Goal: Transaction & Acquisition: Book appointment/travel/reservation

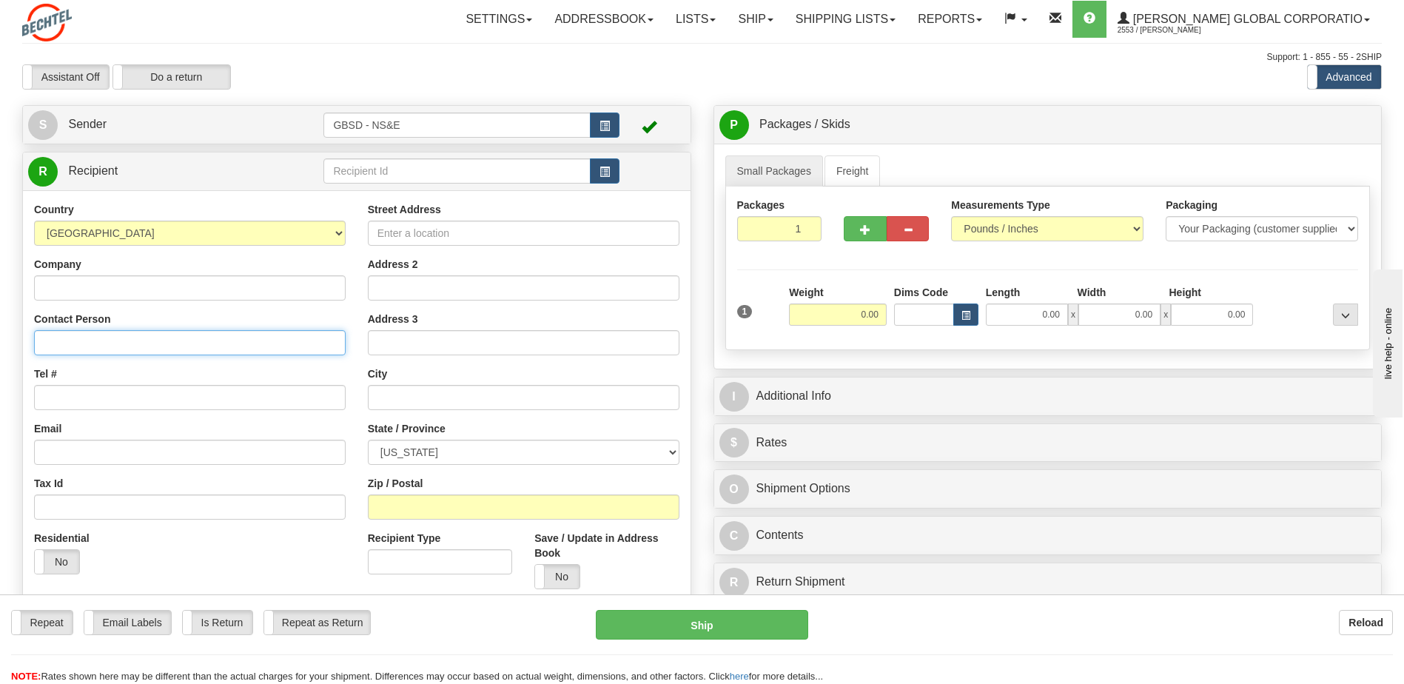
click at [103, 330] on input "Contact Person" at bounding box center [190, 342] width 312 height 25
type input "[PERSON_NAME]"
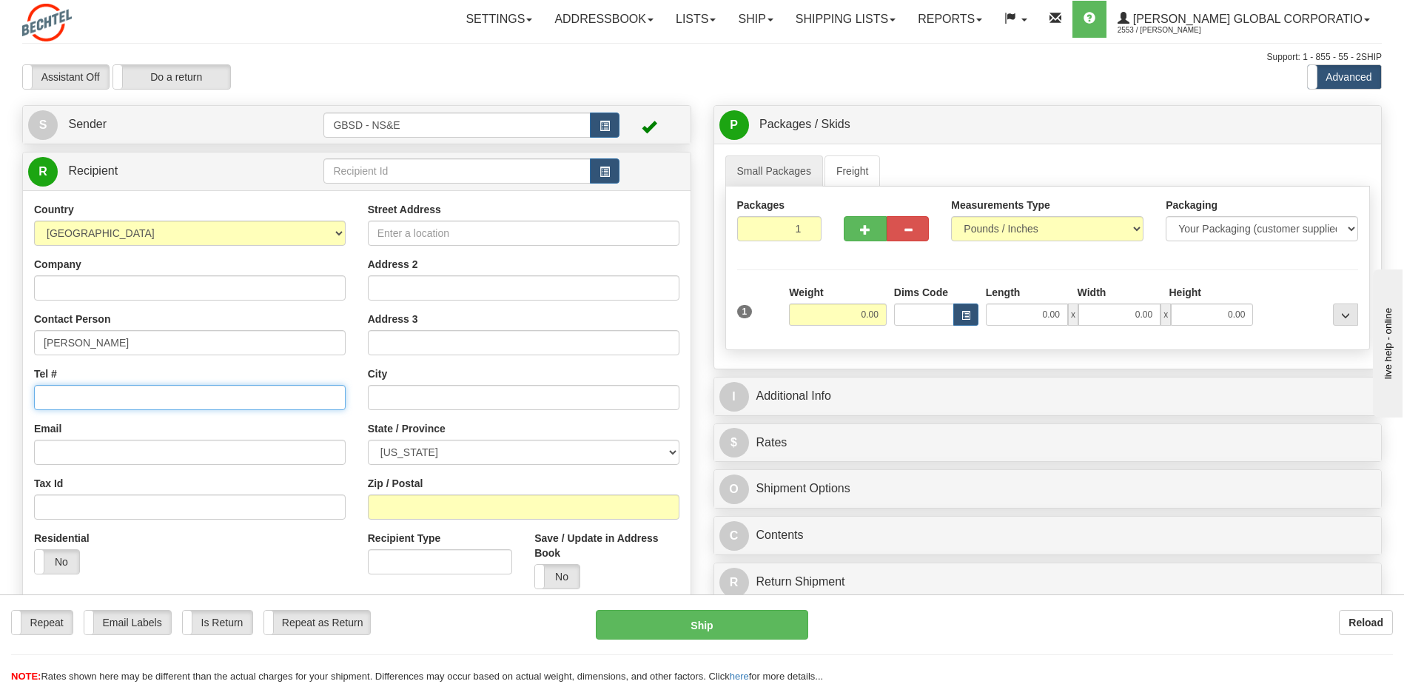
click at [158, 406] on input "Tel #" at bounding box center [190, 397] width 312 height 25
click at [158, 400] on input "Tel #" at bounding box center [190, 397] width 312 height 25
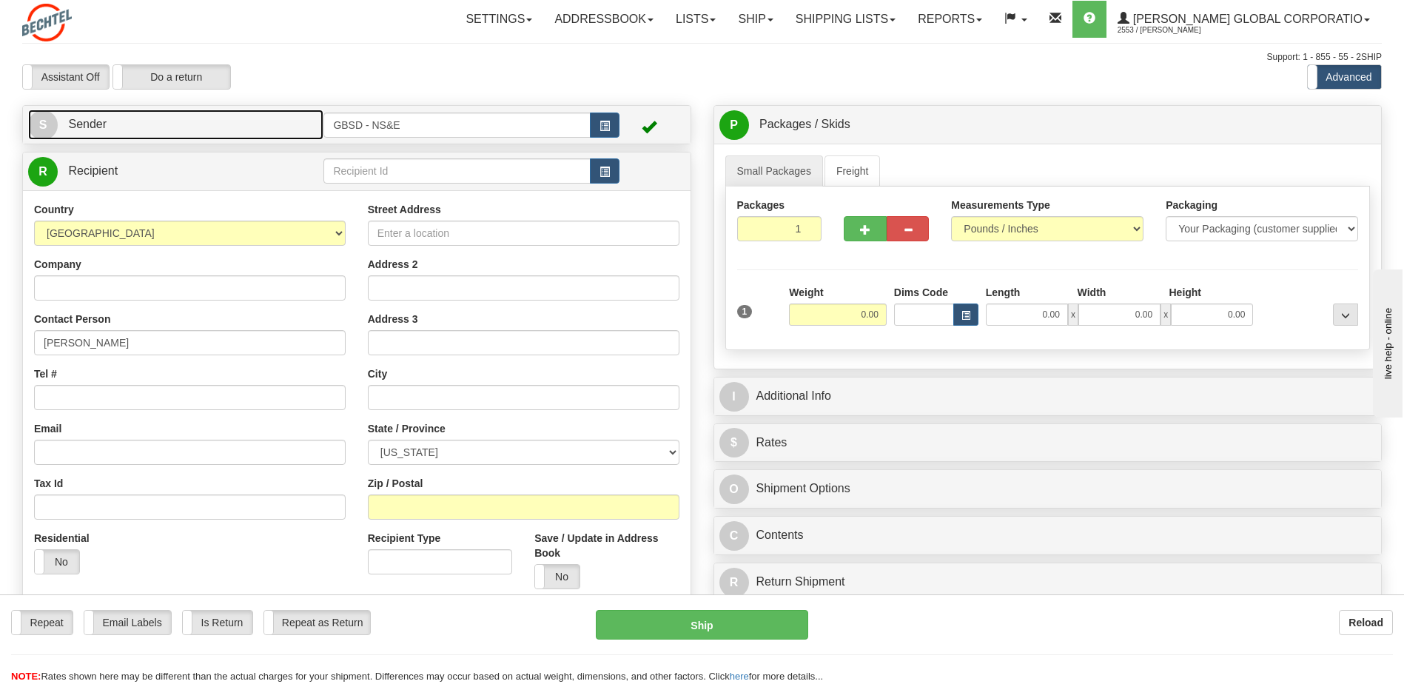
click at [175, 138] on link "S Sender" at bounding box center [175, 125] width 295 height 30
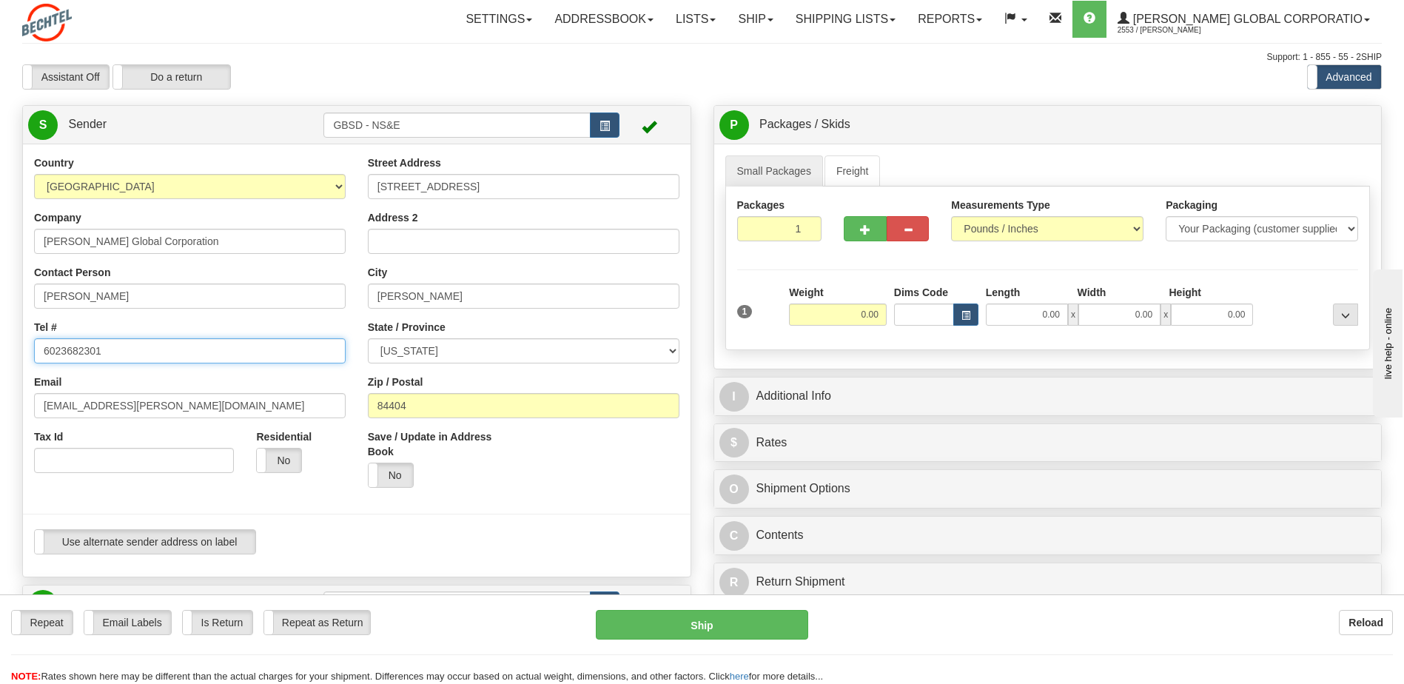
drag, startPoint x: 165, startPoint y: 358, endPoint x: -3, endPoint y: 376, distance: 169.0
click at [0, 376] on html "Training Course Close Toggle navigation Settings Shipping Preferences New Sende…" at bounding box center [702, 342] width 1404 height 684
click at [150, 129] on link "S Sender" at bounding box center [175, 125] width 295 height 30
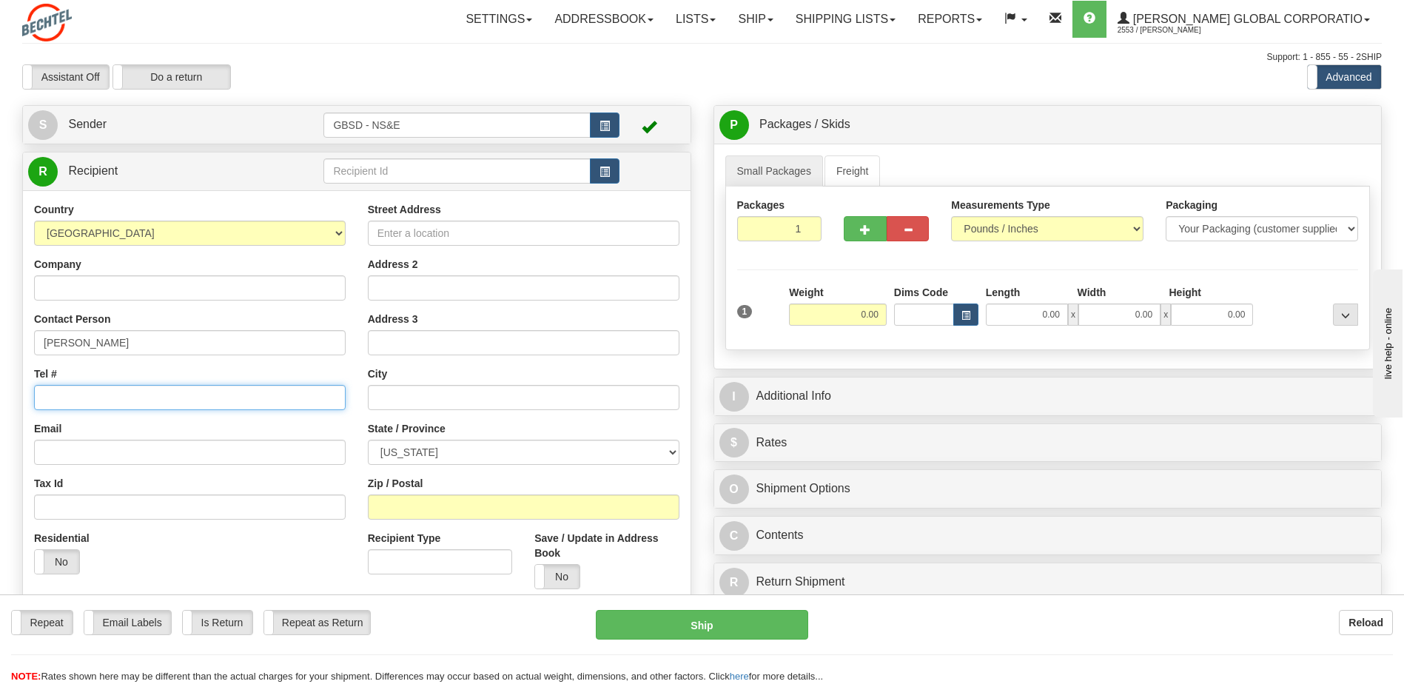
click at [136, 391] on input "Tel #" at bounding box center [190, 397] width 312 height 25
paste input "6023682301"
type input "6023682301"
click at [493, 228] on input "Street Address" at bounding box center [524, 233] width 312 height 25
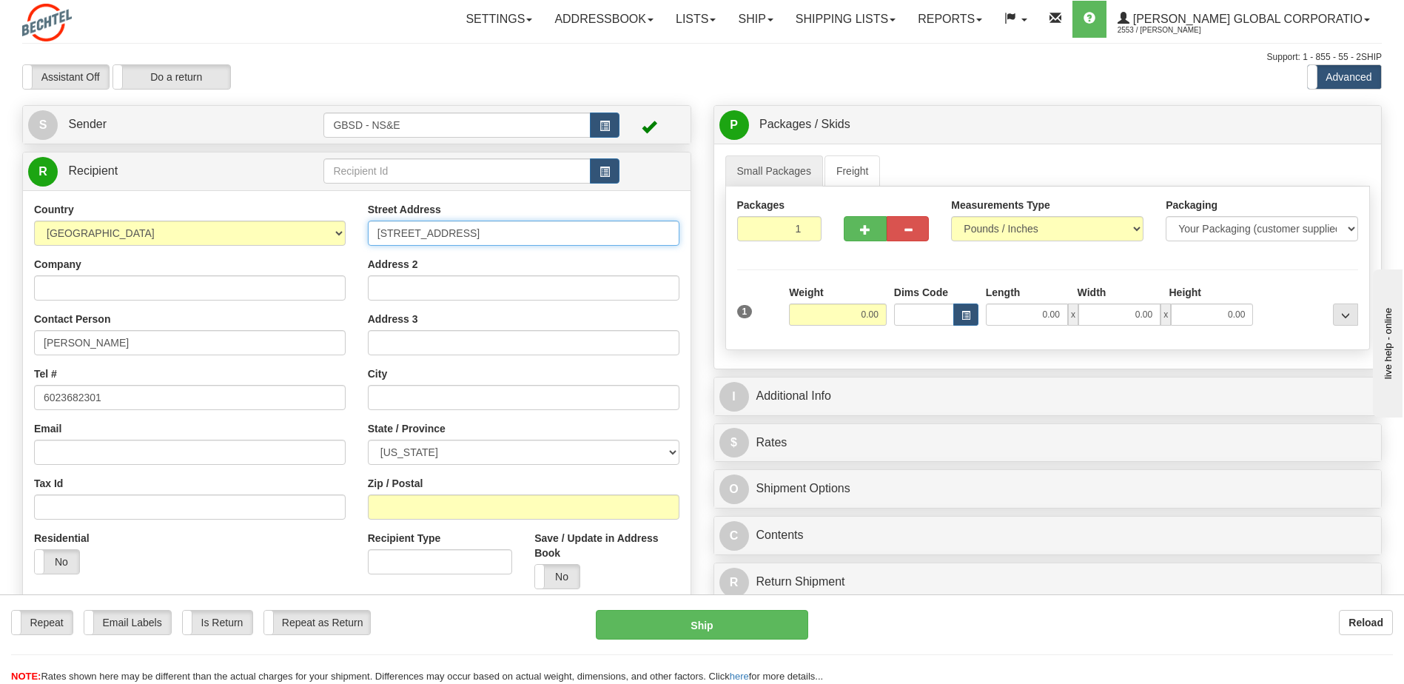
type input "[STREET_ADDRESS]"
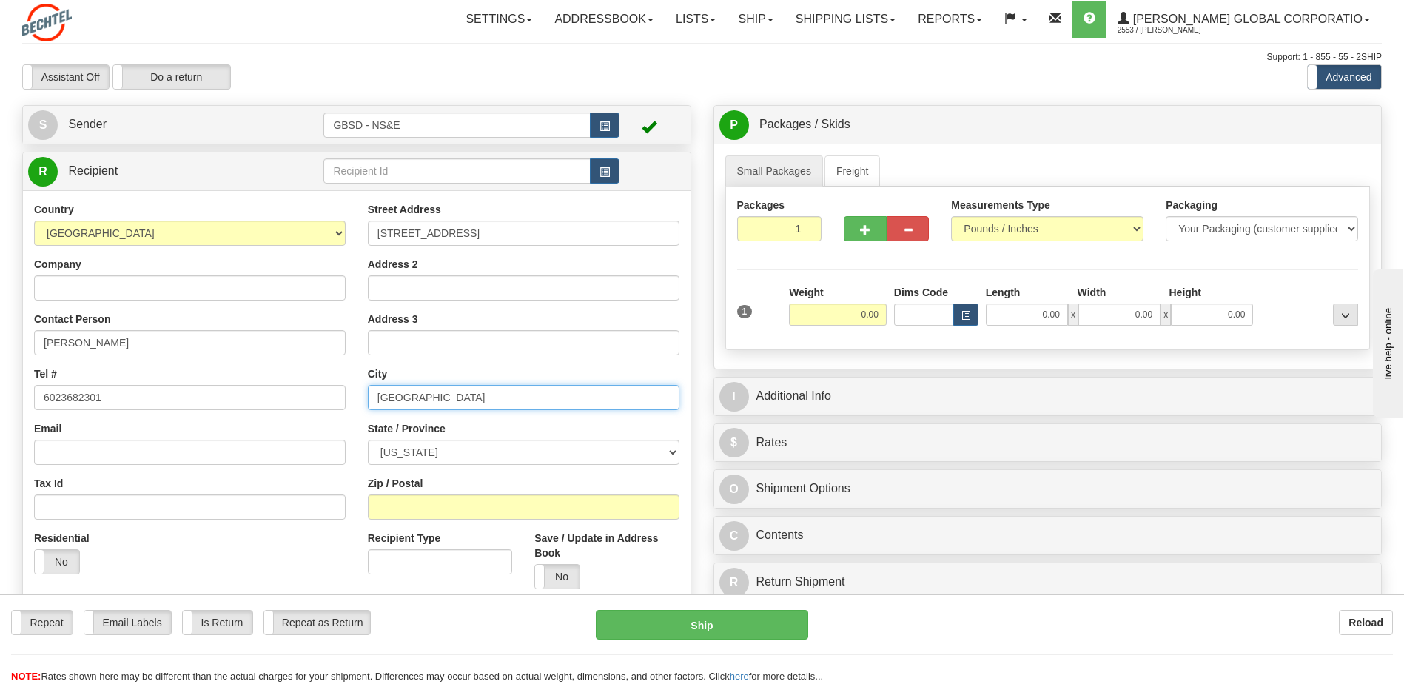
type input "[GEOGRAPHIC_DATA]"
click at [546, 464] on select "[US_STATE] [US_STATE] [US_STATE] [US_STATE] Armed Forces America Armed Forces E…" at bounding box center [524, 452] width 312 height 25
select select "[GEOGRAPHIC_DATA]"
click at [368, 440] on select "[US_STATE] [US_STATE] [US_STATE] [US_STATE] Armed Forces America Armed Forces E…" at bounding box center [524, 452] width 312 height 25
click at [520, 312] on div "Address 3" at bounding box center [524, 334] width 312 height 44
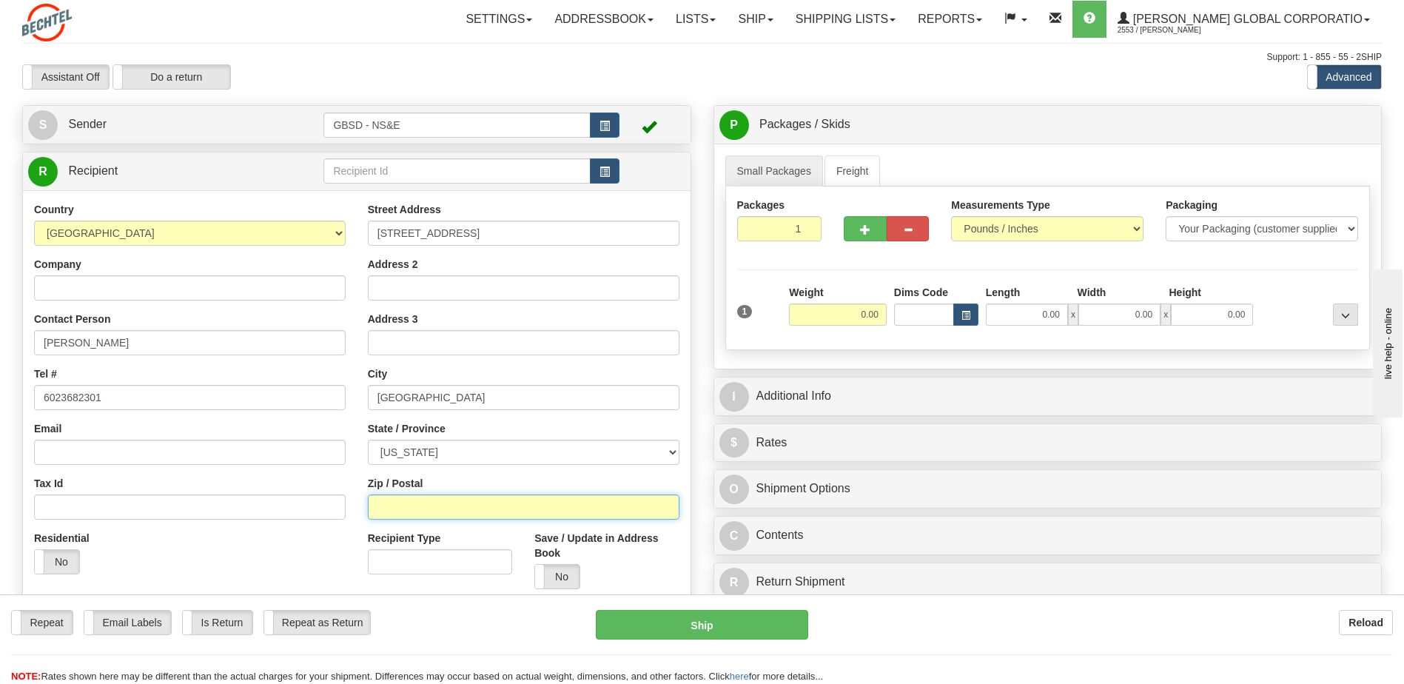
click at [478, 503] on input "Zip / Postal" at bounding box center [524, 506] width 312 height 25
type input "77469"
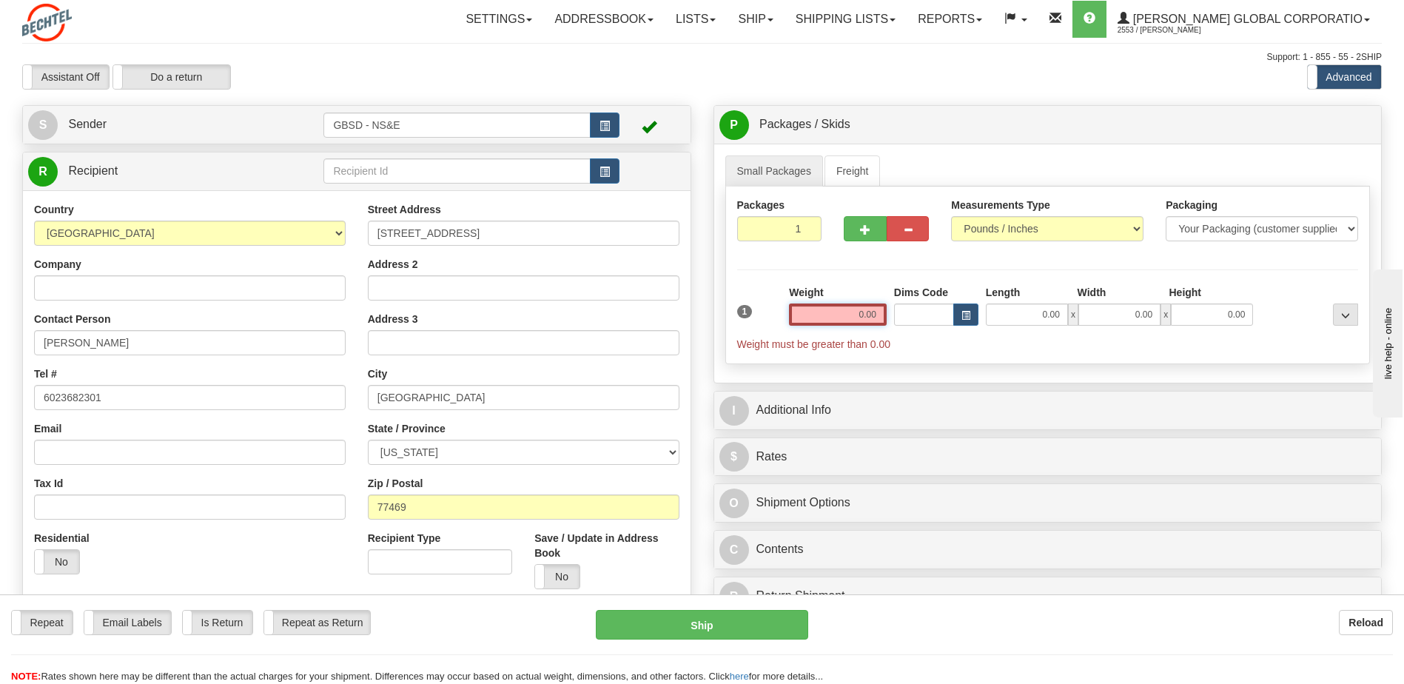
drag, startPoint x: 851, startPoint y: 313, endPoint x: 920, endPoint y: 324, distance: 69.7
click at [927, 320] on div "1 Weight 0.00 Dims Code 0.00" at bounding box center [1048, 318] width 629 height 67
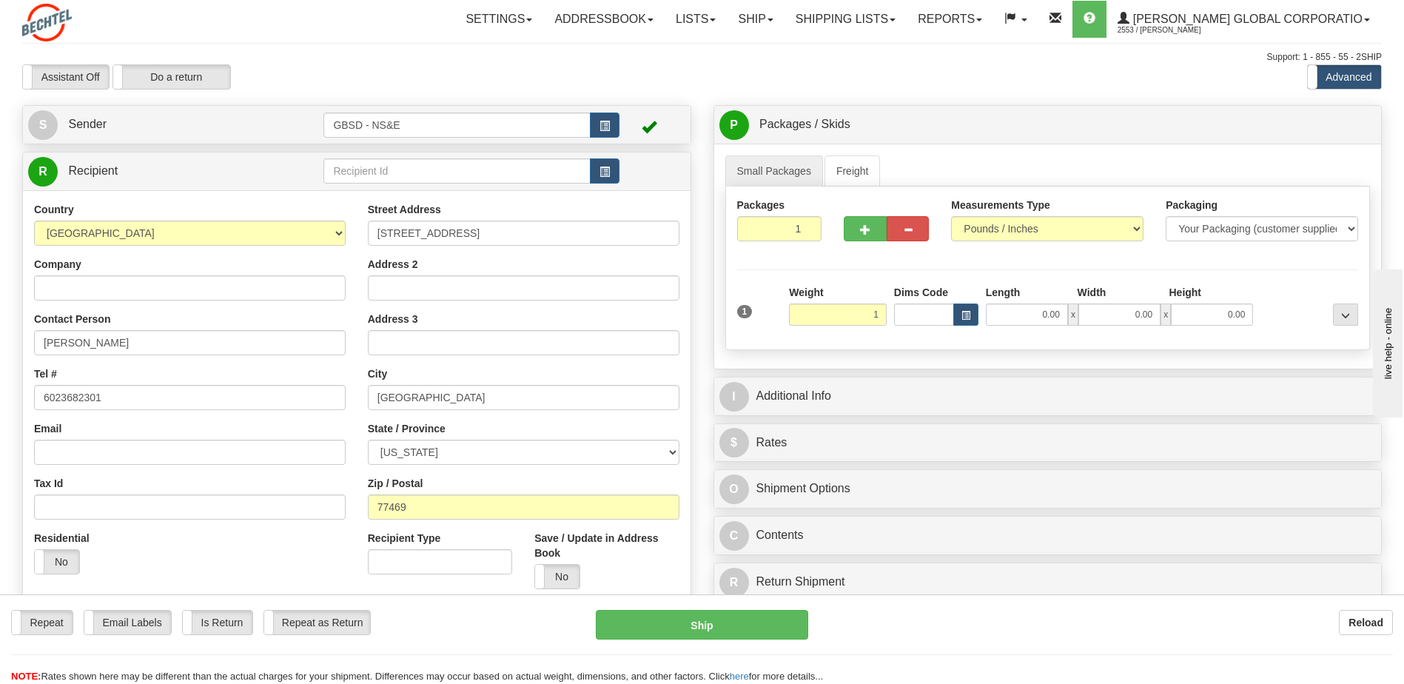
type input "1.00"
click at [935, 277] on div "Packages 1 1 Measurements Type" at bounding box center [1047, 269] width 645 height 164
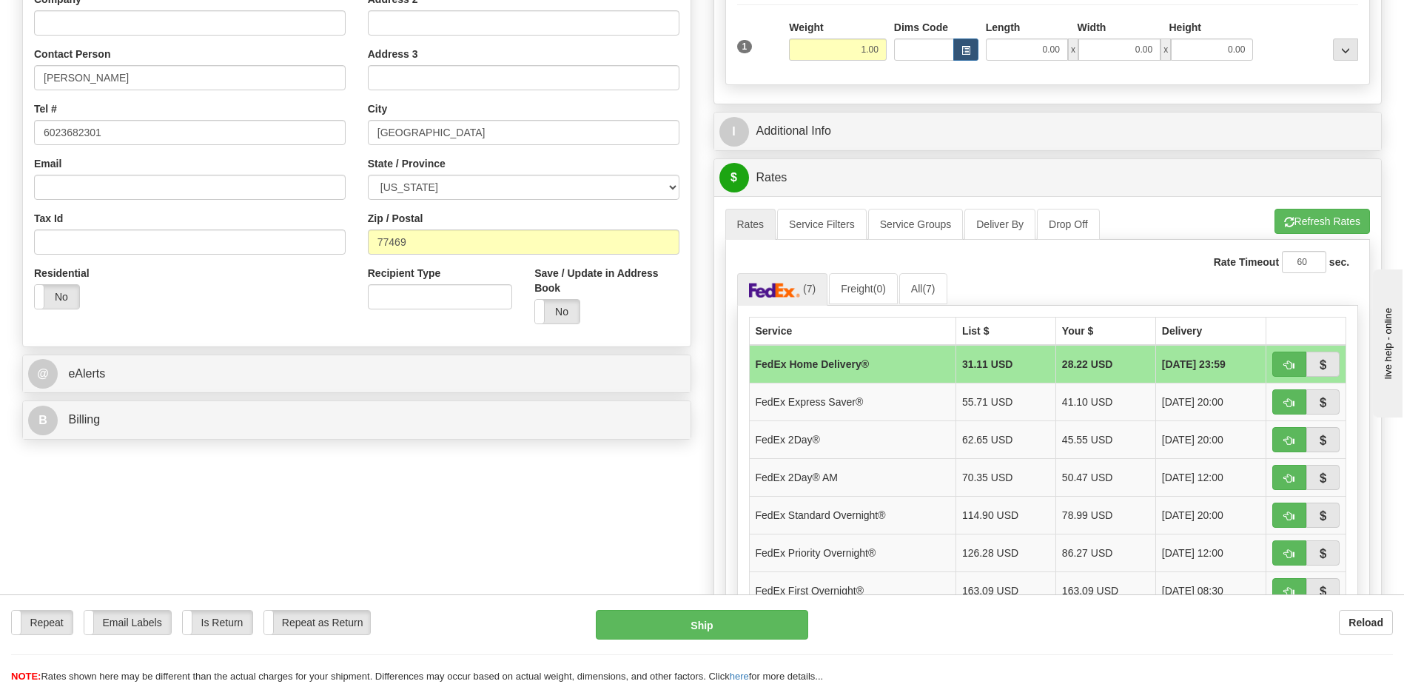
scroll to position [148, 0]
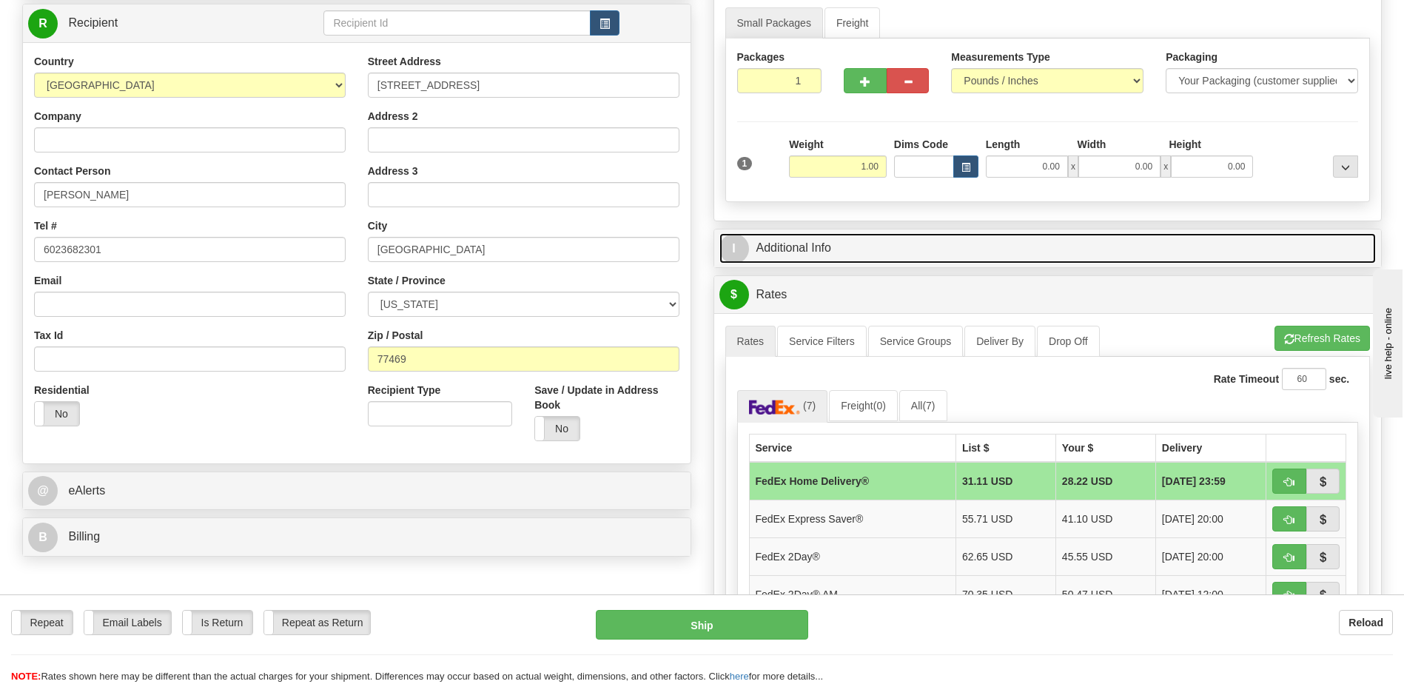
click at [873, 259] on link "I Additional Info" at bounding box center [1047, 248] width 657 height 30
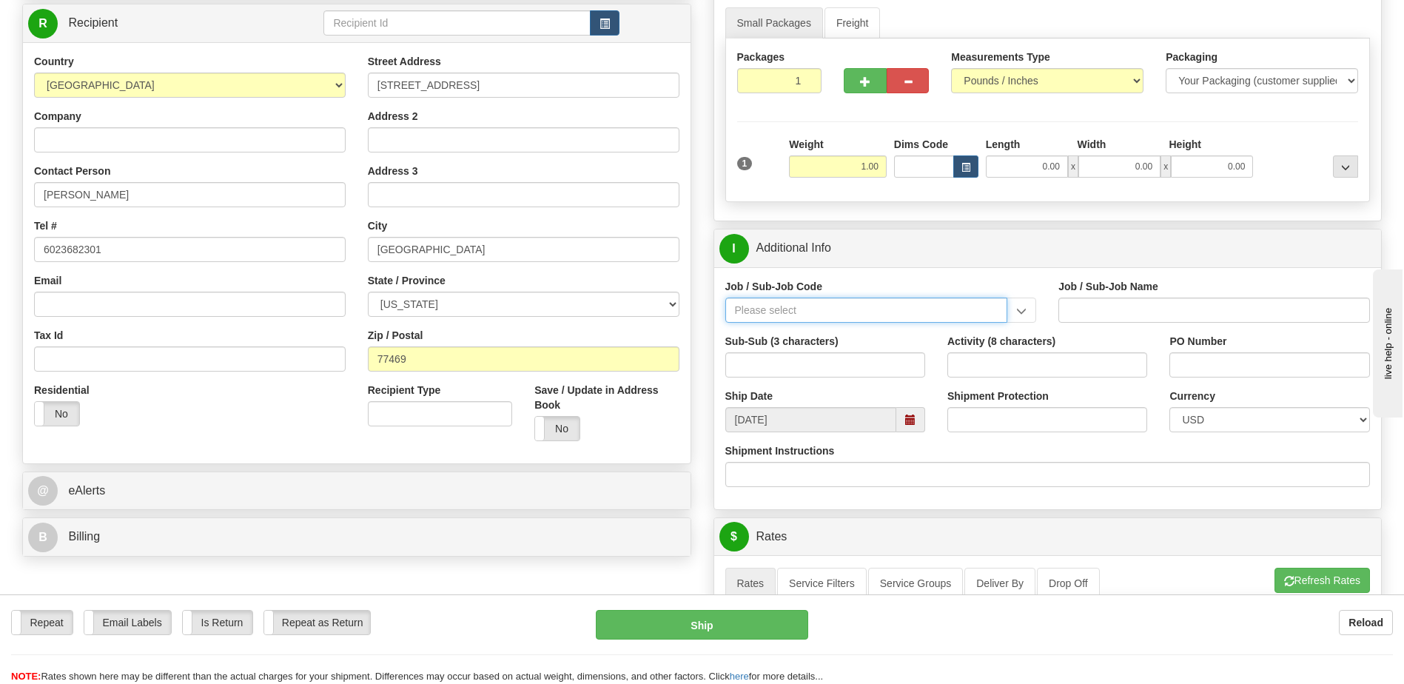
click at [832, 313] on input "Job / Sub-Job Code" at bounding box center [866, 310] width 283 height 25
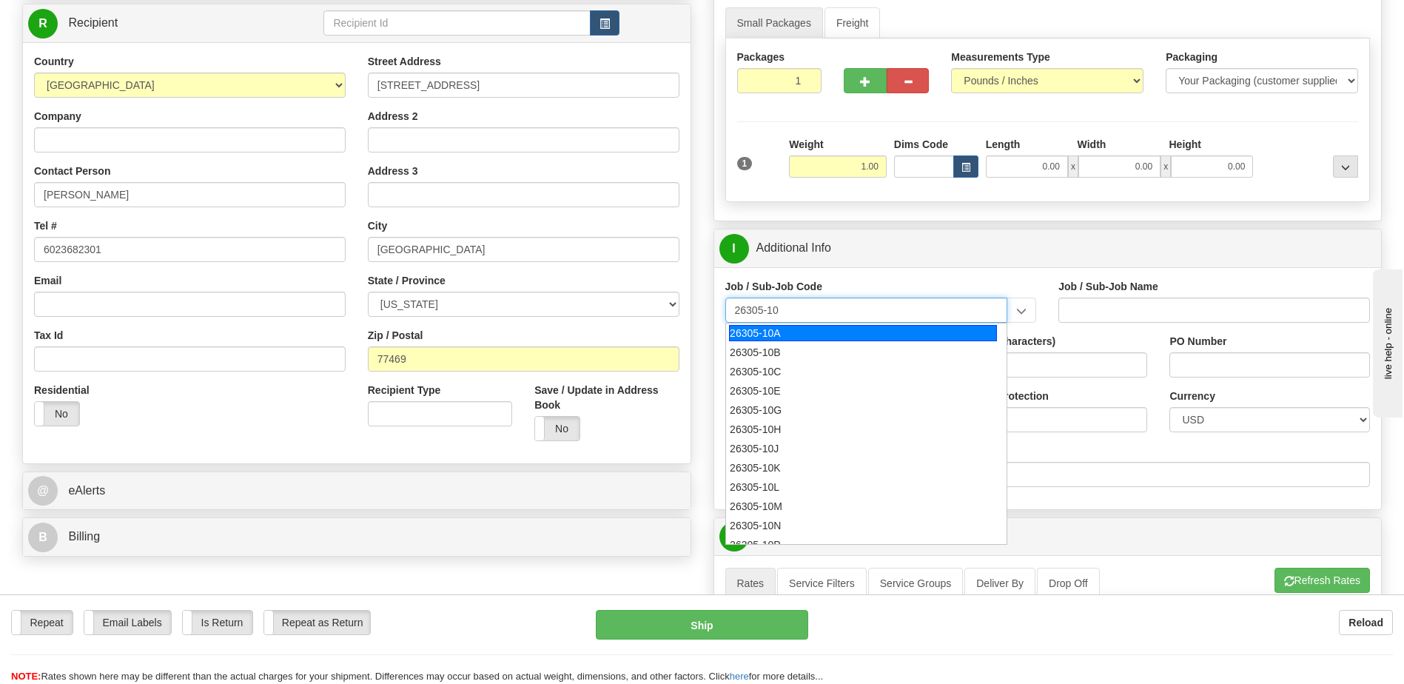
click at [844, 335] on div "26305-10A" at bounding box center [863, 333] width 268 height 16
type input "26305-10A"
type input "GBSD - GROUND BASED STRATEGIC DETERRENT - CLIN 00"
type input "26305-10A"
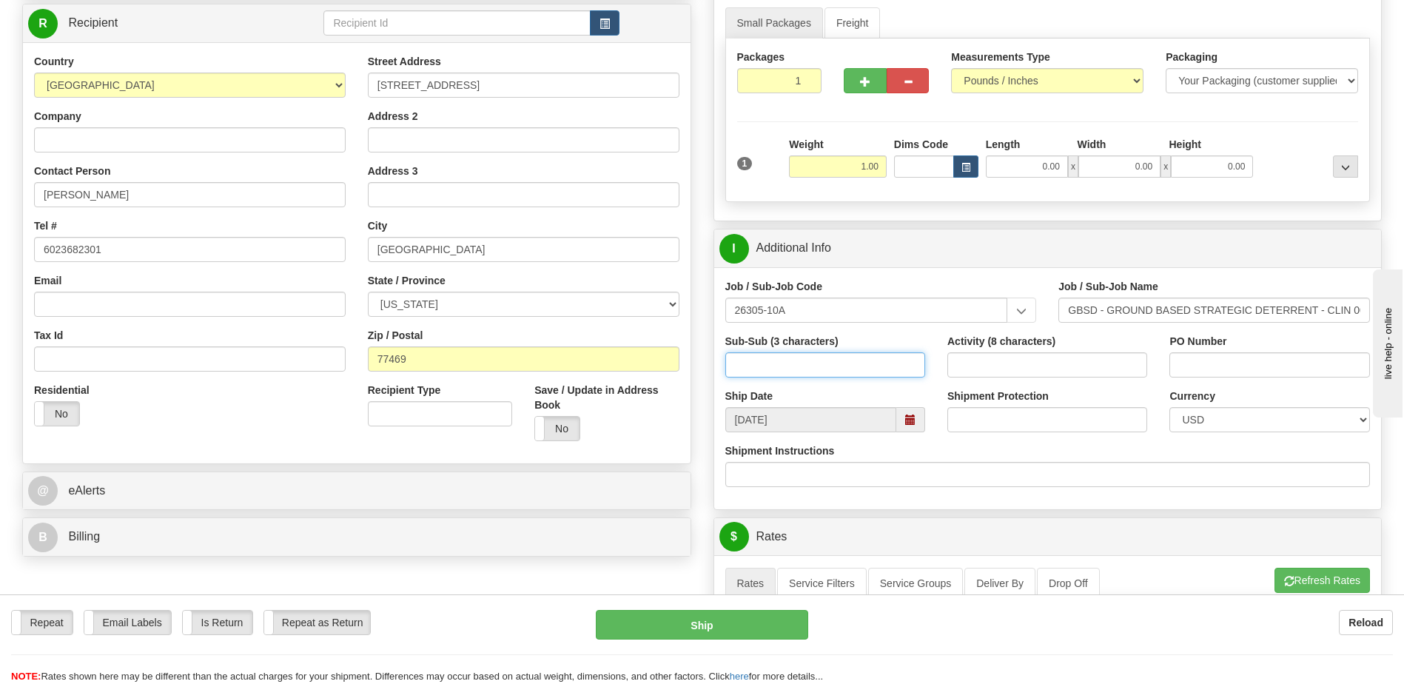
click at [819, 366] on input "Sub-Sub (3 characters)" at bounding box center [825, 364] width 200 height 25
type input "550"
click at [919, 273] on div "Job / Sub-Job Code 26305-10A 26305-10A 26305-10B 26305-10C 26305-10E 26305-10G …" at bounding box center [1048, 388] width 668 height 242
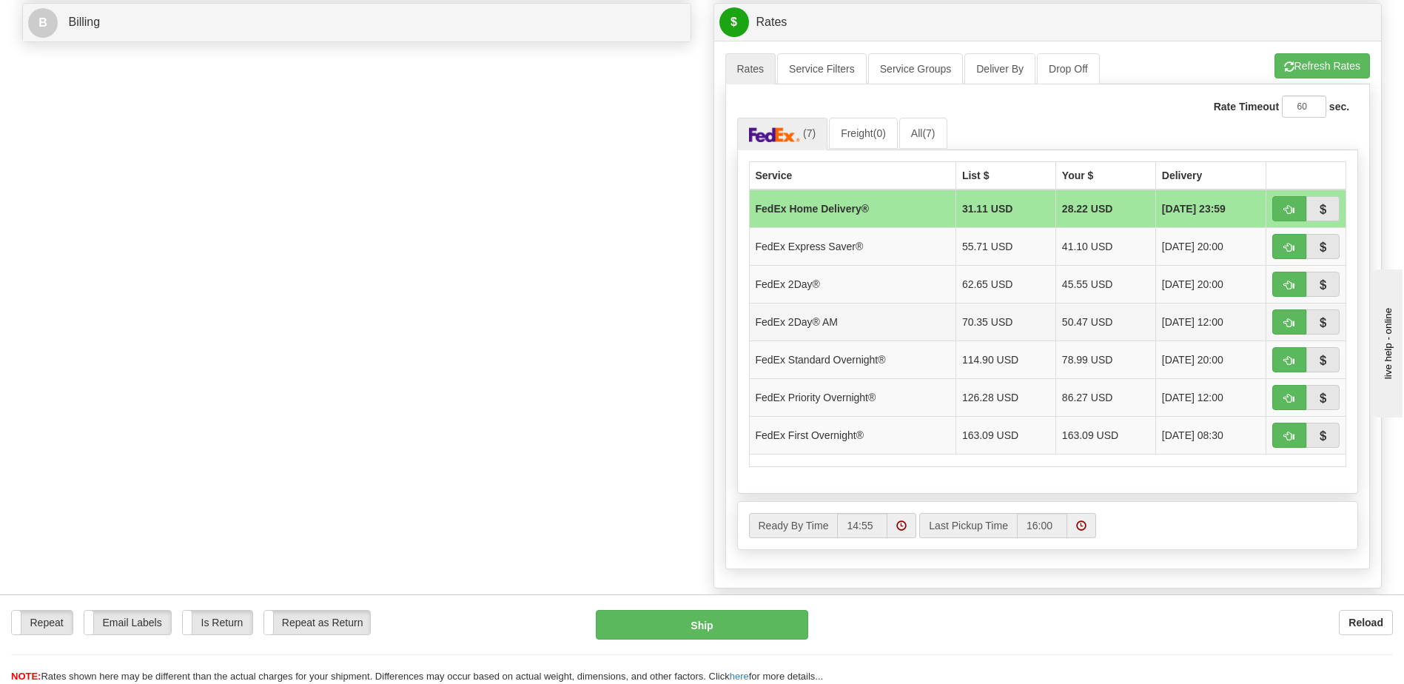
scroll to position [666, 0]
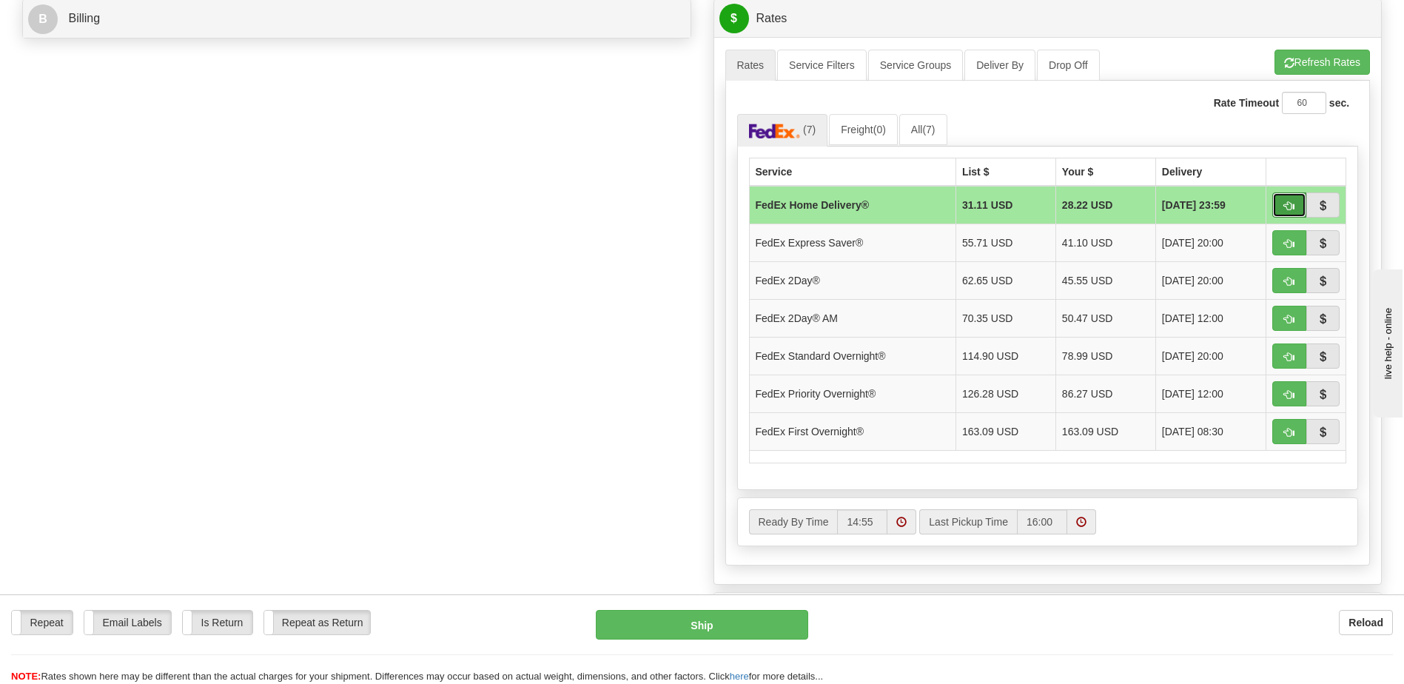
click at [1289, 198] on button "button" at bounding box center [1289, 204] width 34 height 25
type input "90"
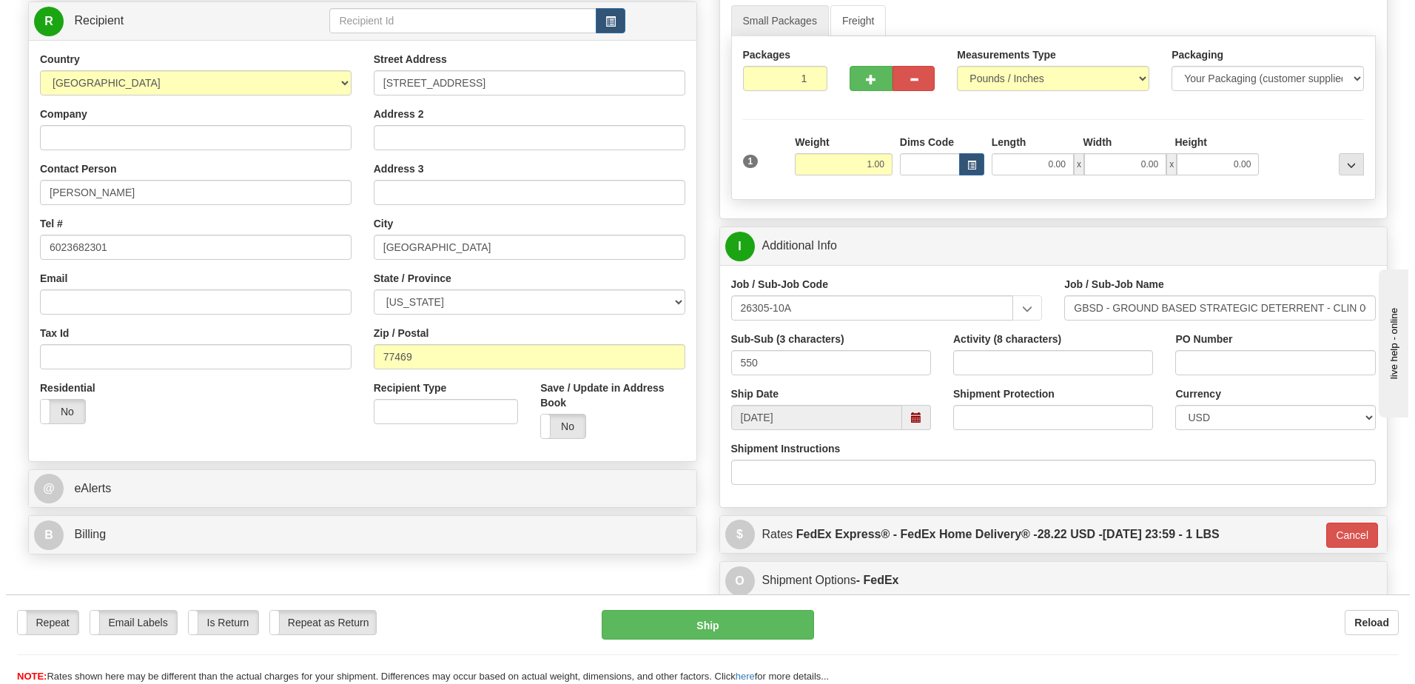
scroll to position [53, 0]
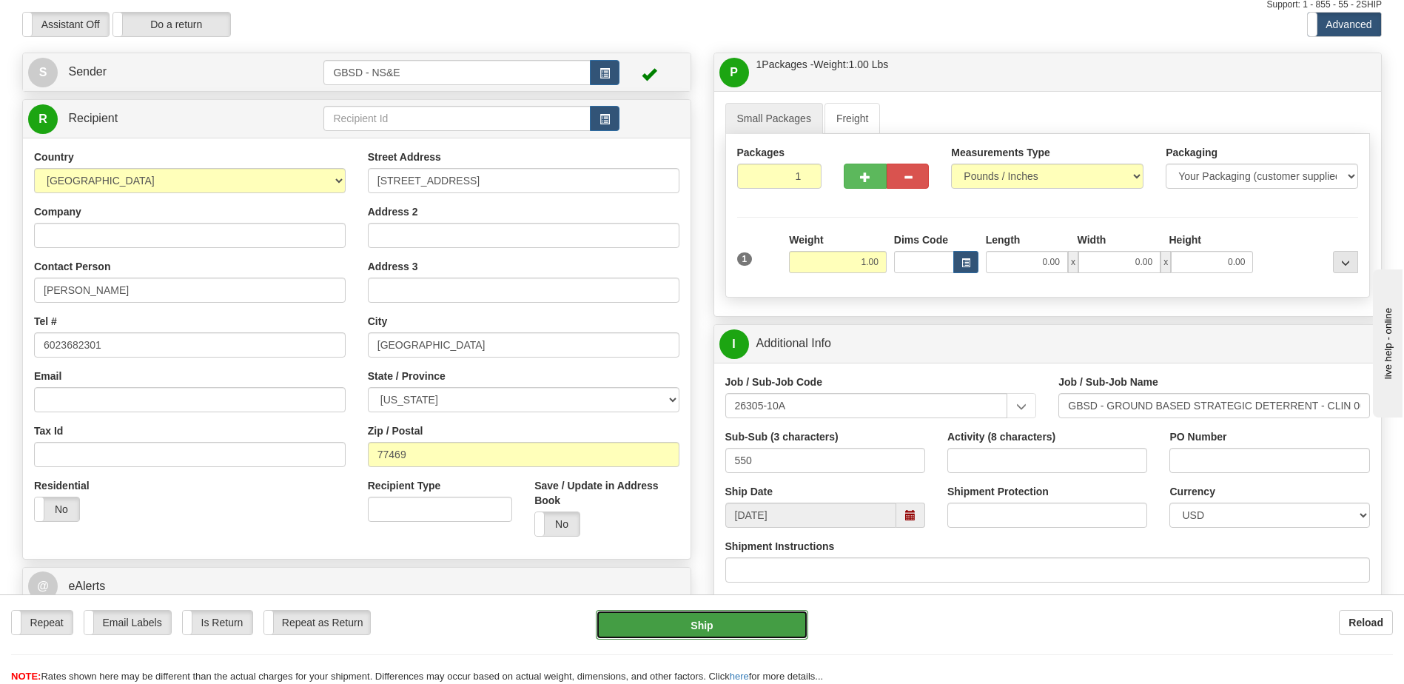
click at [740, 629] on button "Ship" at bounding box center [702, 625] width 212 height 30
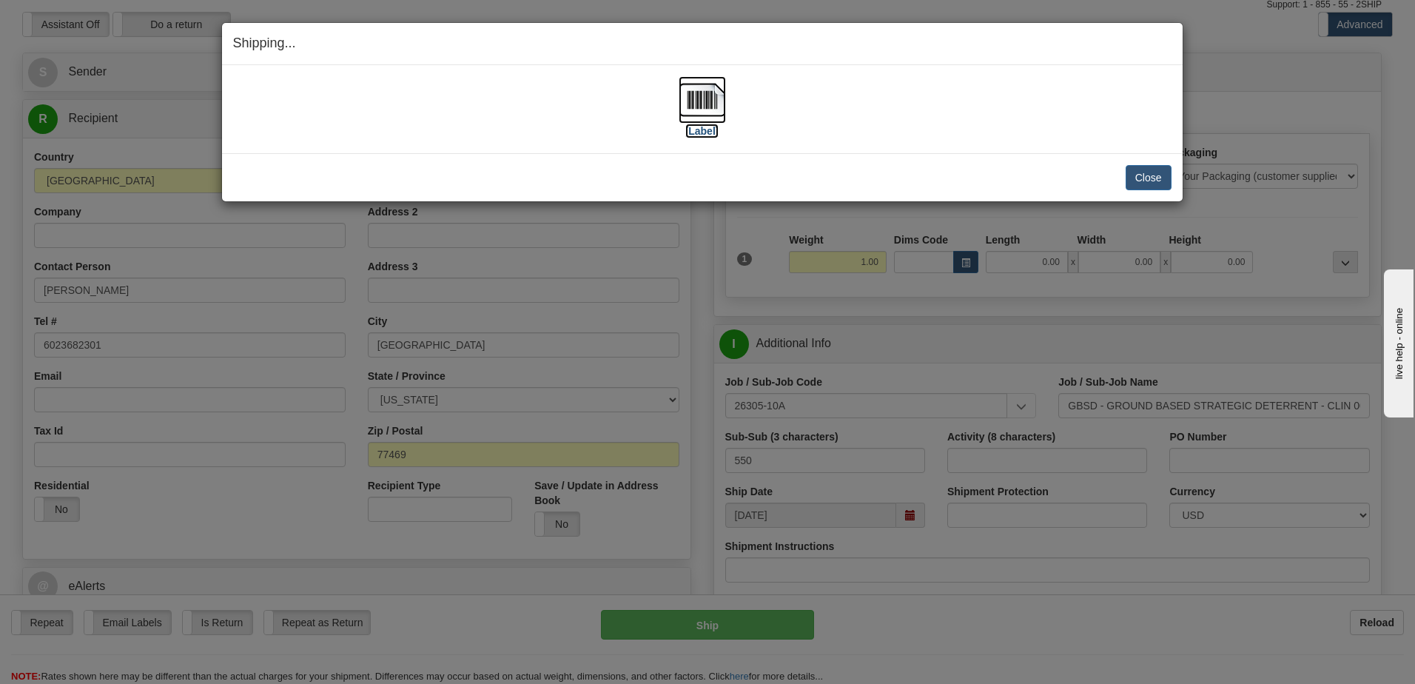
click at [708, 127] on label "[Label]" at bounding box center [702, 131] width 34 height 15
click at [1130, 172] on button "Close" at bounding box center [1149, 177] width 46 height 25
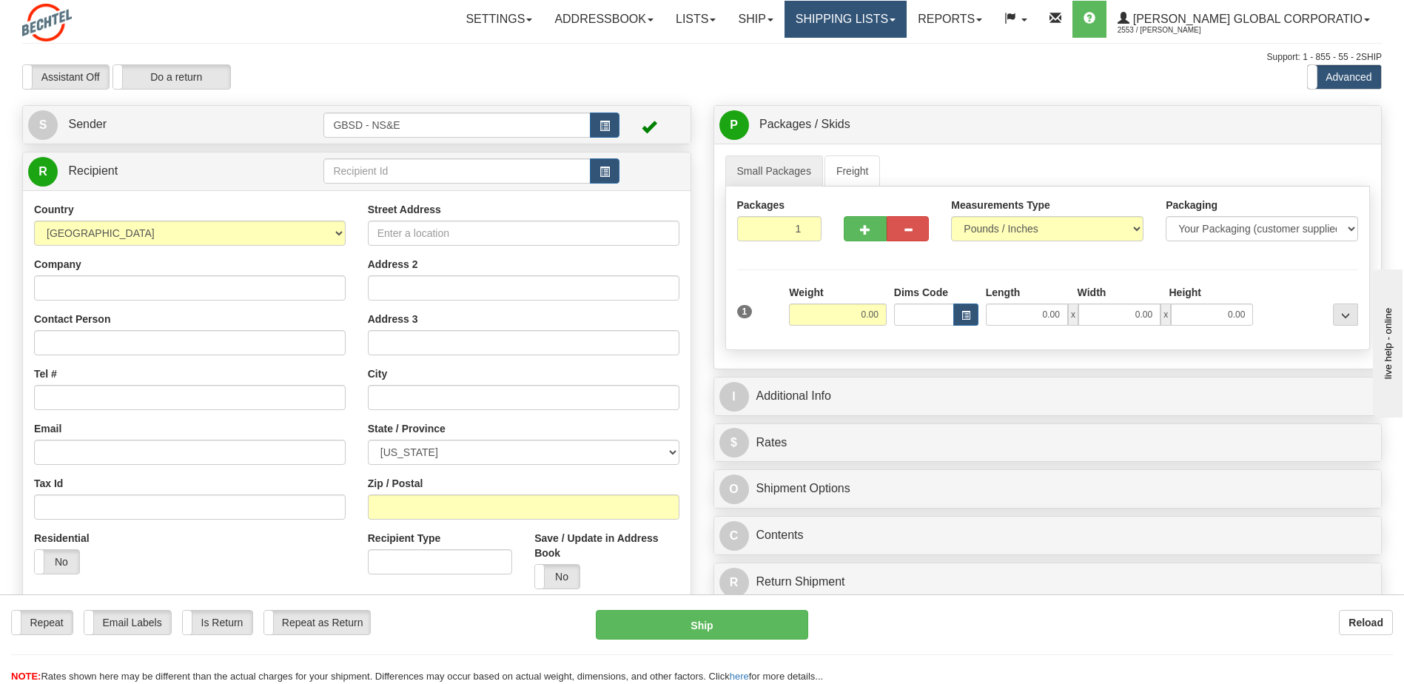
click at [898, 26] on link "Shipping lists" at bounding box center [846, 19] width 122 height 37
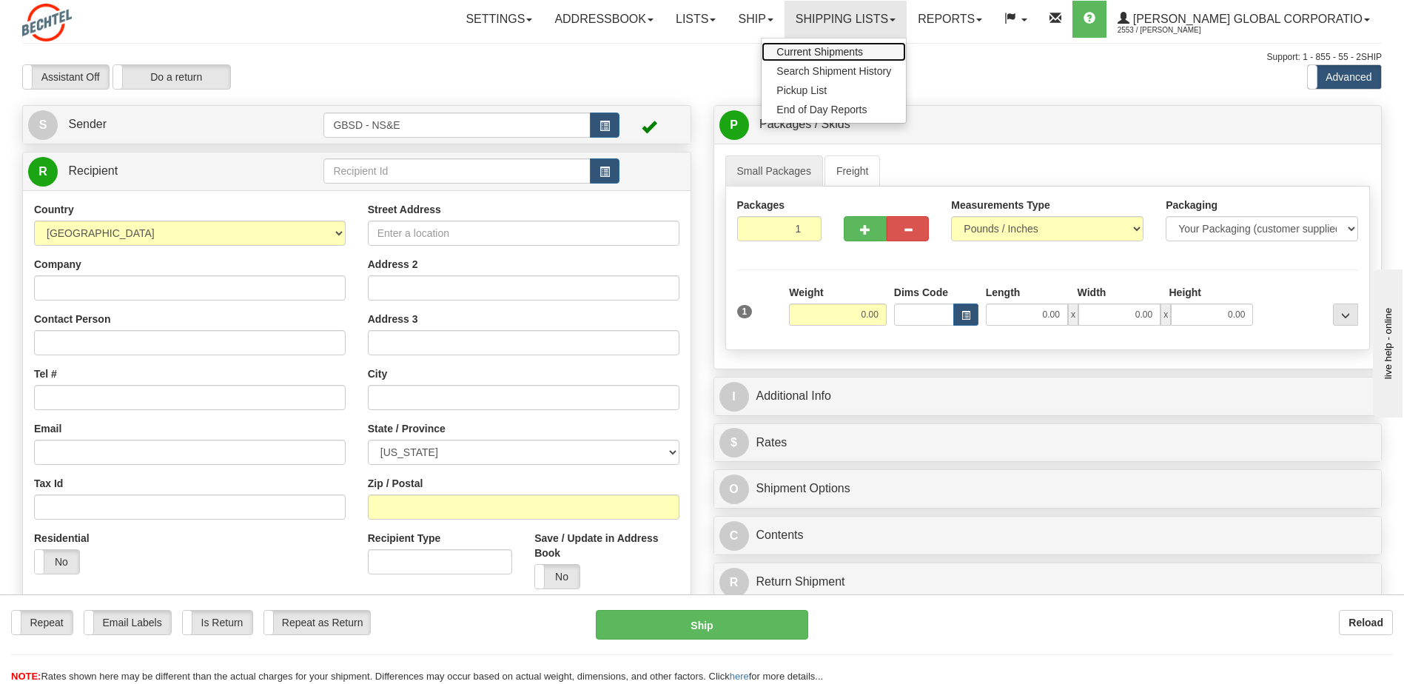
click at [863, 53] on span "Current Shipments" at bounding box center [819, 52] width 87 height 12
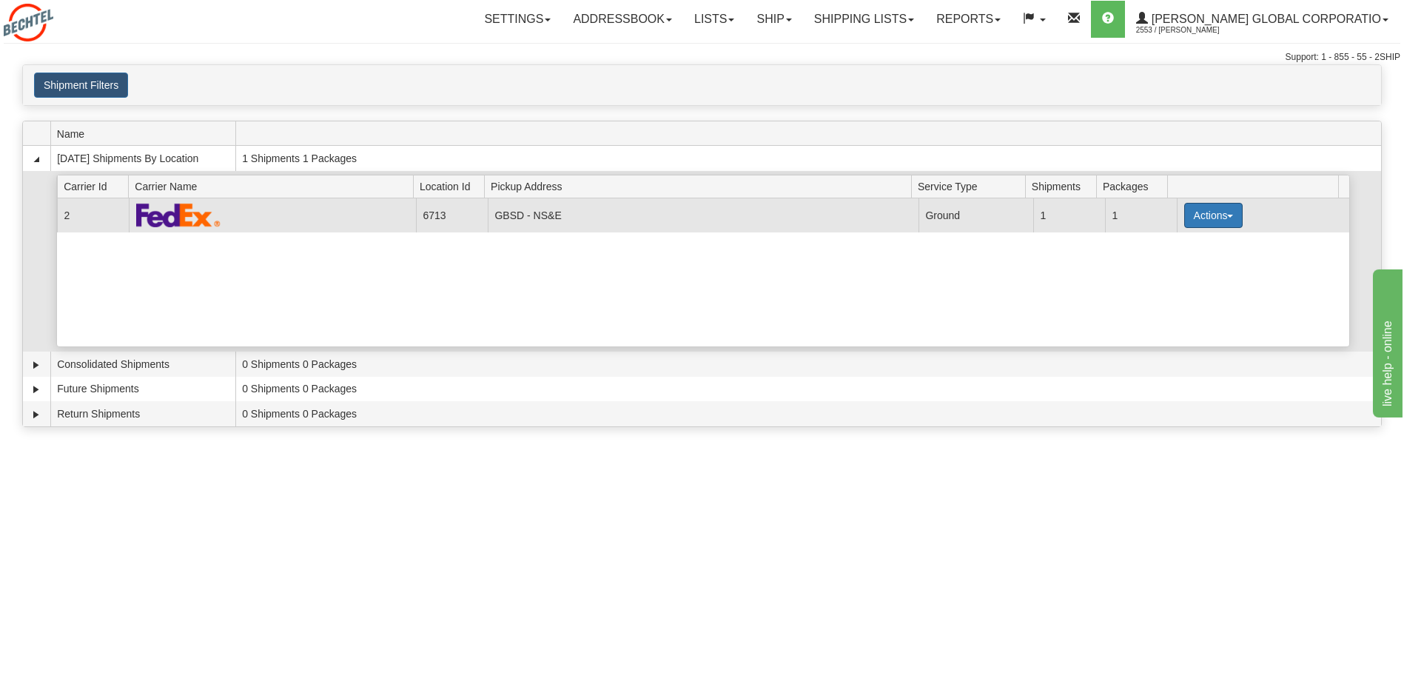
click at [1184, 204] on button "Actions" at bounding box center [1213, 215] width 59 height 25
click at [1172, 288] on link "Pickup" at bounding box center [1183, 281] width 118 height 19
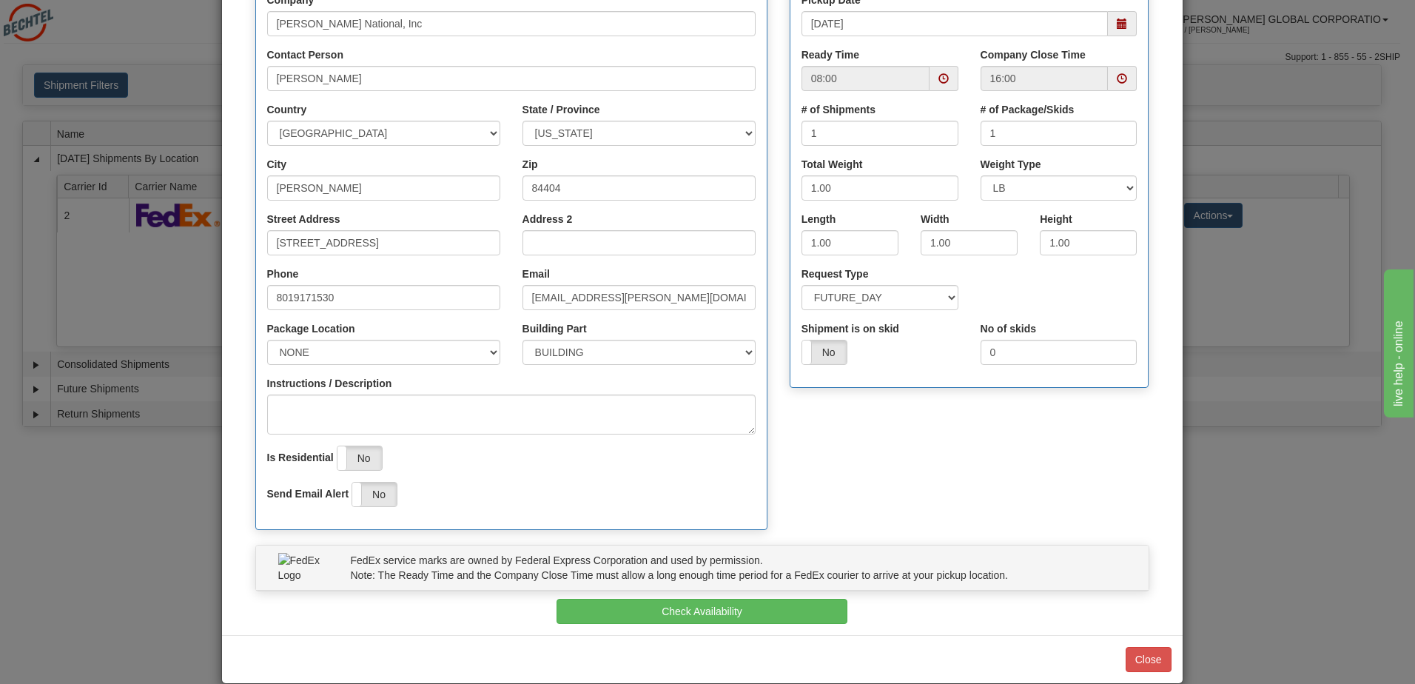
scroll to position [223, 0]
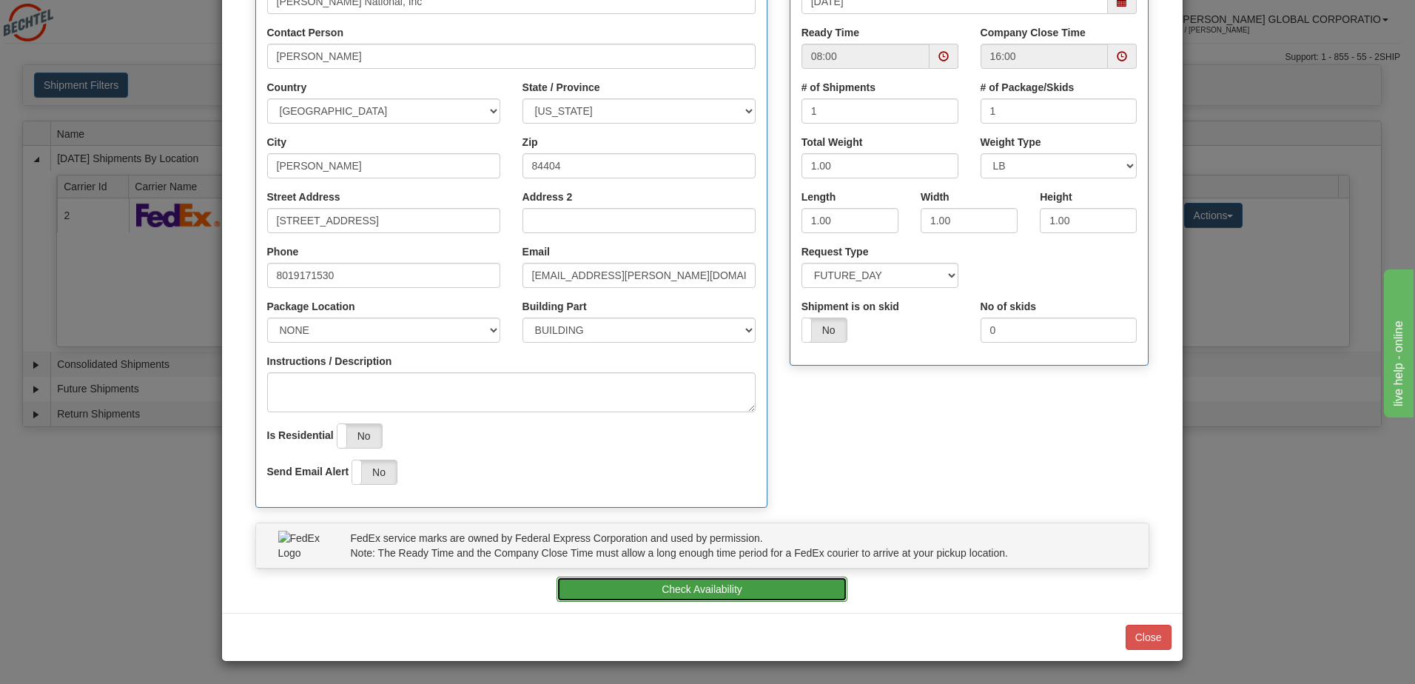
click at [823, 594] on button "Check Availability" at bounding box center [702, 589] width 291 height 25
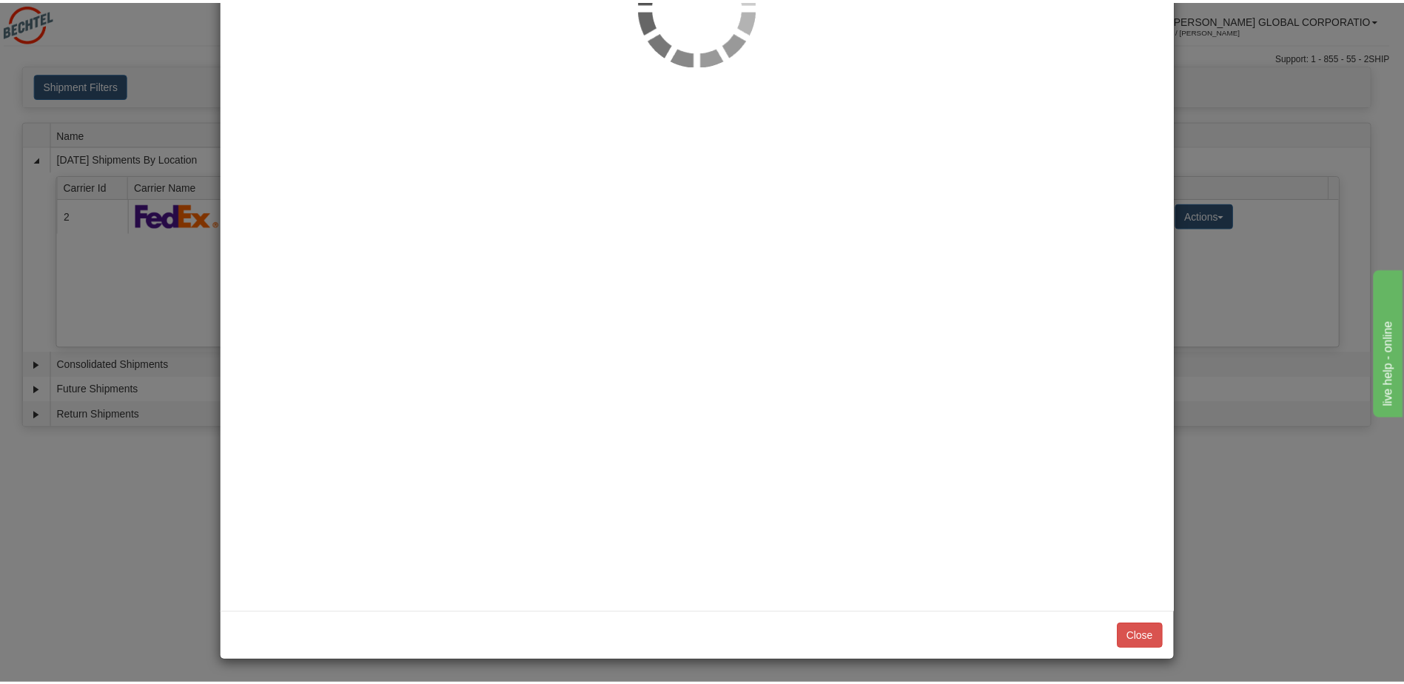
scroll to position [0, 0]
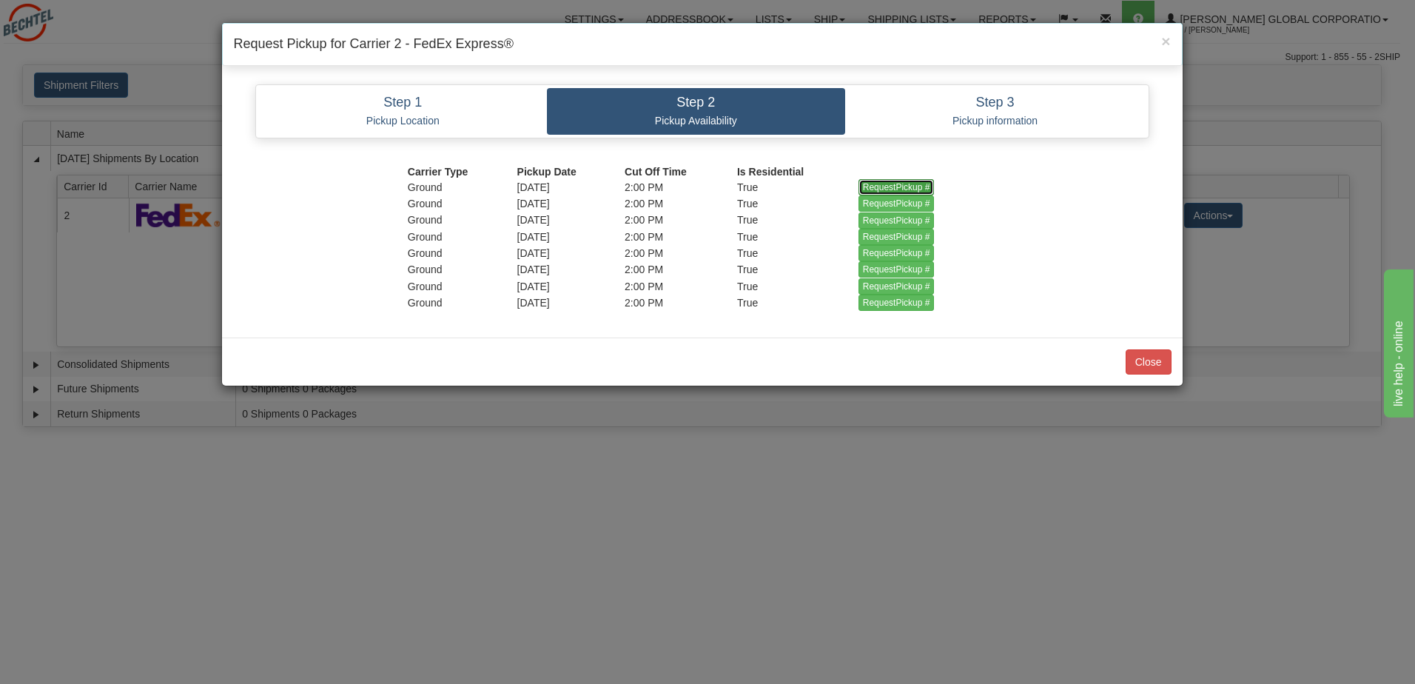
click at [881, 186] on input "RequestPickup #" at bounding box center [897, 187] width 76 height 16
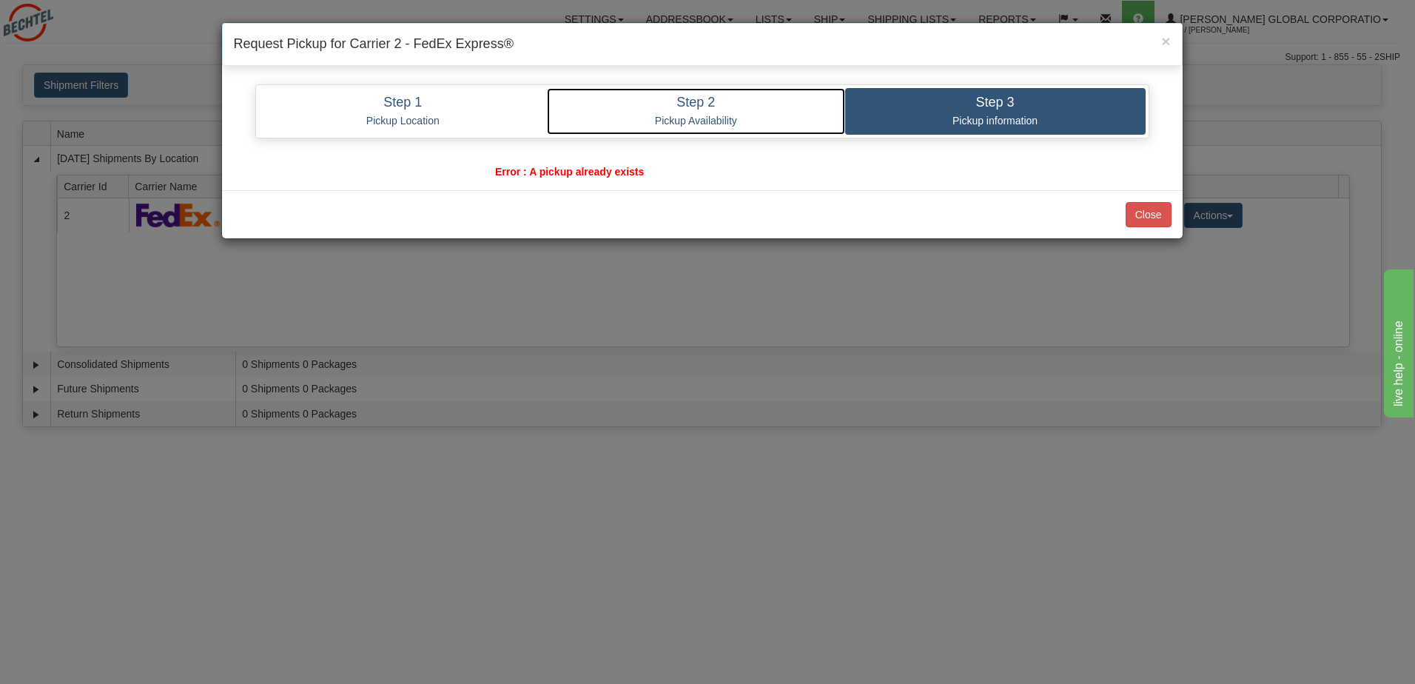
click at [687, 117] on p "Pickup Availability" at bounding box center [696, 120] width 276 height 13
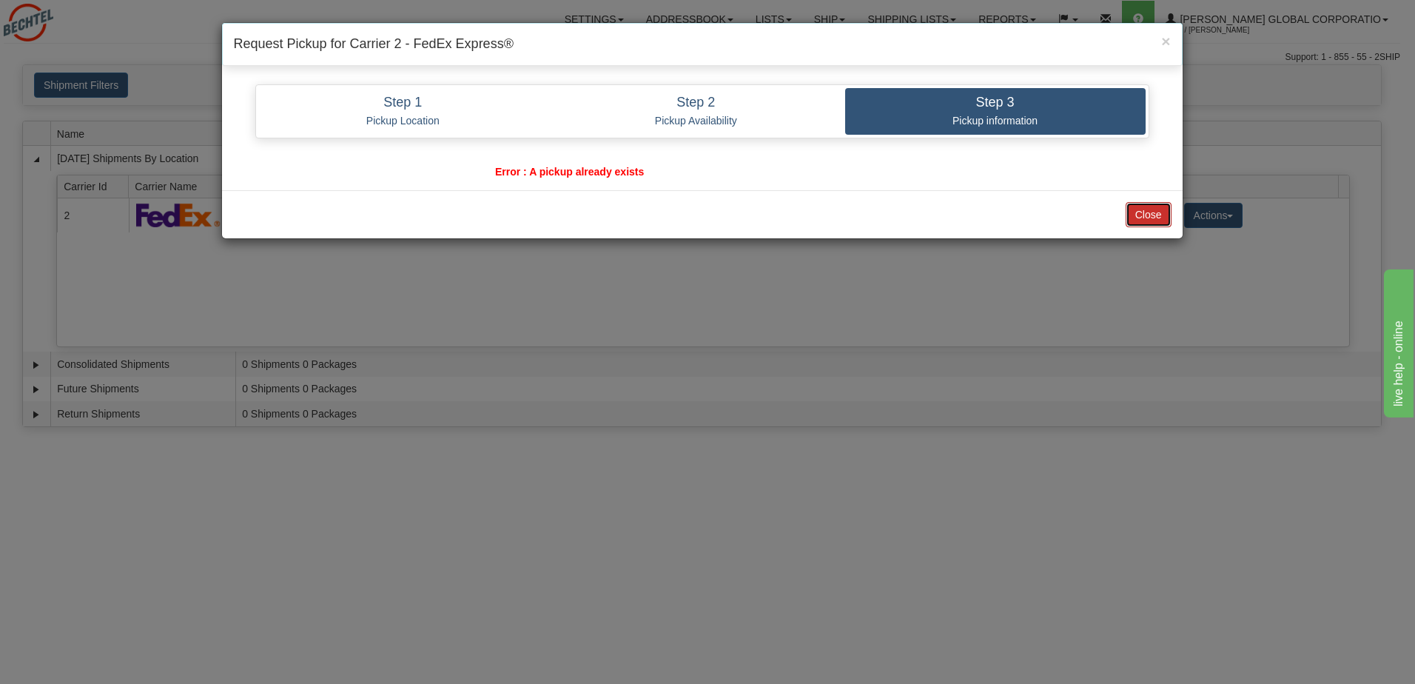
click at [1158, 220] on button "Close" at bounding box center [1149, 214] width 46 height 25
